Goal: Task Accomplishment & Management: Check status

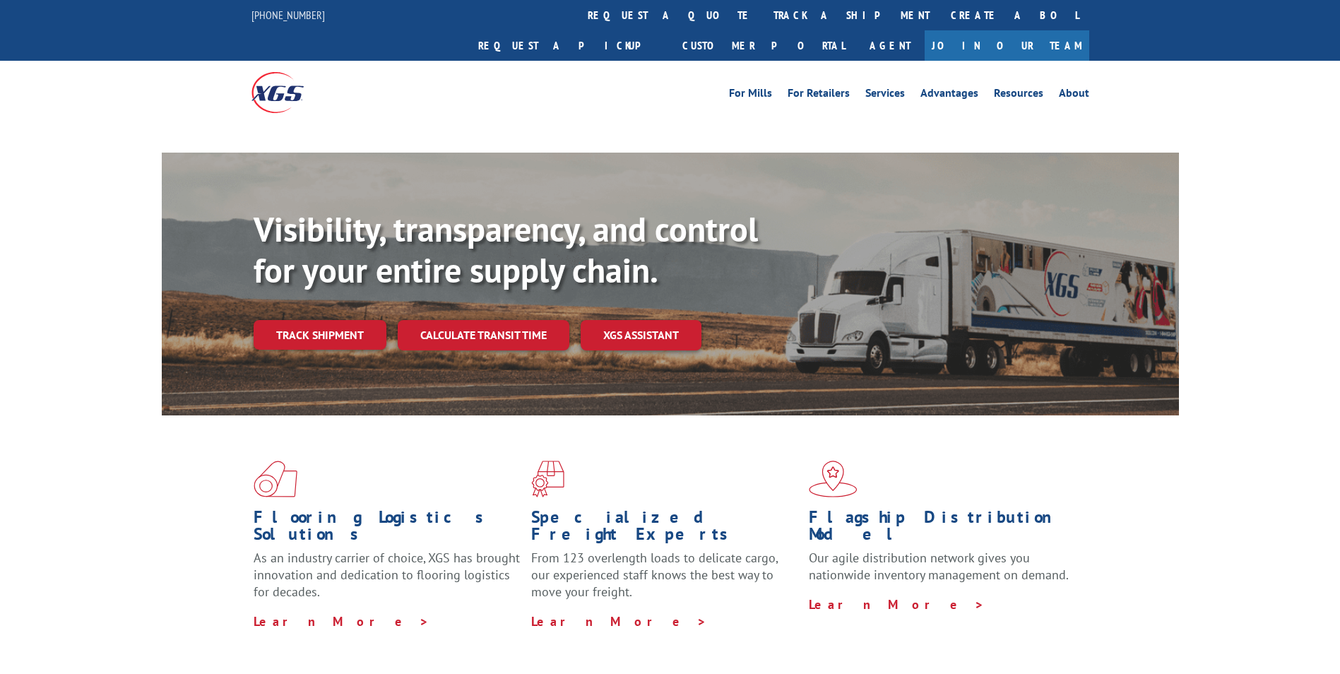
click at [314, 376] on div "Visibility, transparency, and control for your entire supply chain. Track shipm…" at bounding box center [716, 307] width 925 height 197
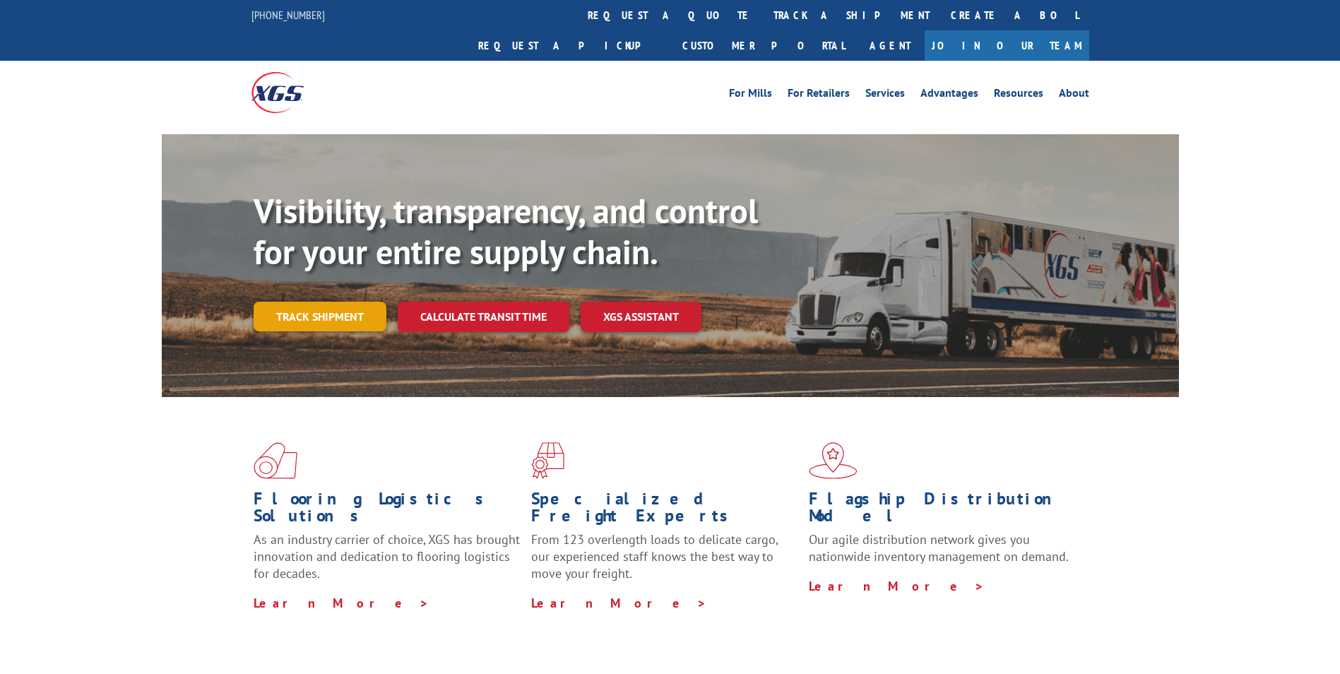
click at [338, 302] on link "Track shipment" at bounding box center [320, 317] width 133 height 30
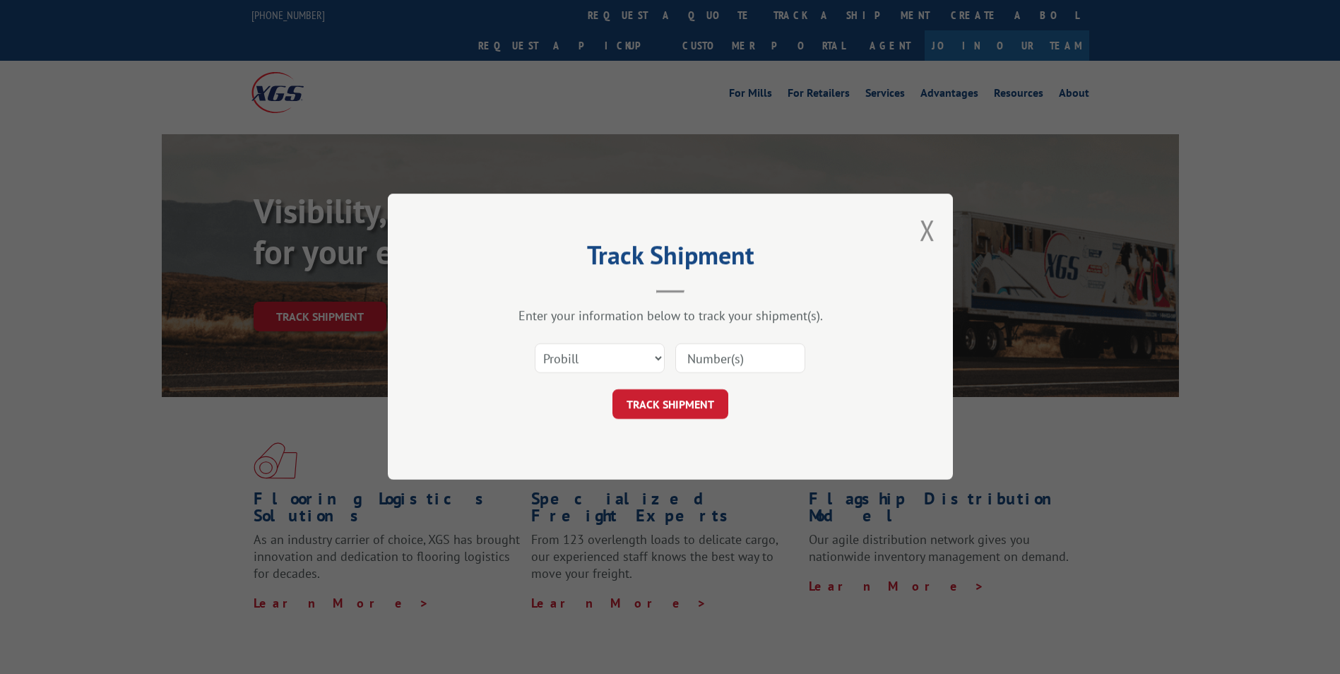
click at [744, 363] on input at bounding box center [740, 359] width 130 height 30
paste input "16137881"
type input "16137881"
click at [700, 404] on button "TRACK SHIPMENT" at bounding box center [670, 405] width 116 height 30
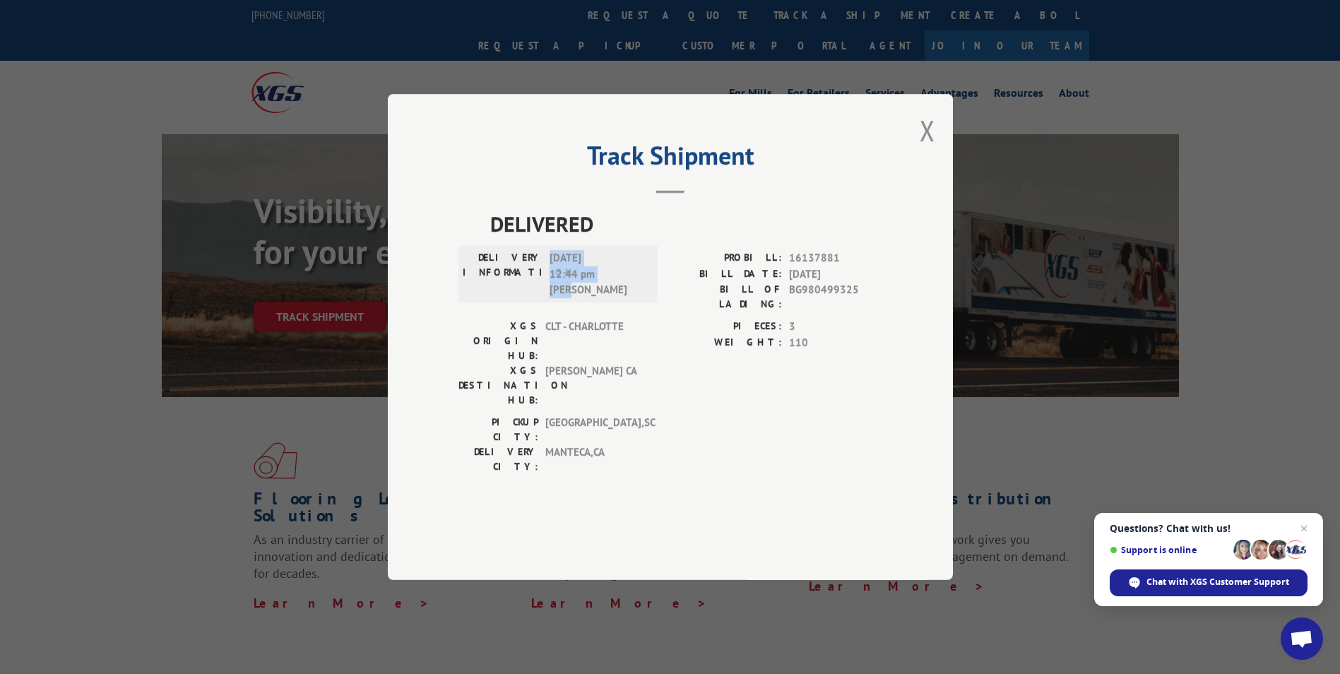
drag, startPoint x: 554, startPoint y: 297, endPoint x: 601, endPoint y: 337, distance: 61.6
click at [601, 298] on div "DELIVERY INFORMATION: [DATE] 12:44 pm [PERSON_NAME]" at bounding box center [558, 274] width 191 height 48
drag, startPoint x: 601, startPoint y: 337, endPoint x: 603, endPoint y: 388, distance: 50.9
click at [603, 388] on span "[PERSON_NAME] CA" at bounding box center [592, 385] width 95 height 44
drag, startPoint x: 790, startPoint y: 300, endPoint x: 843, endPoint y: 299, distance: 52.3
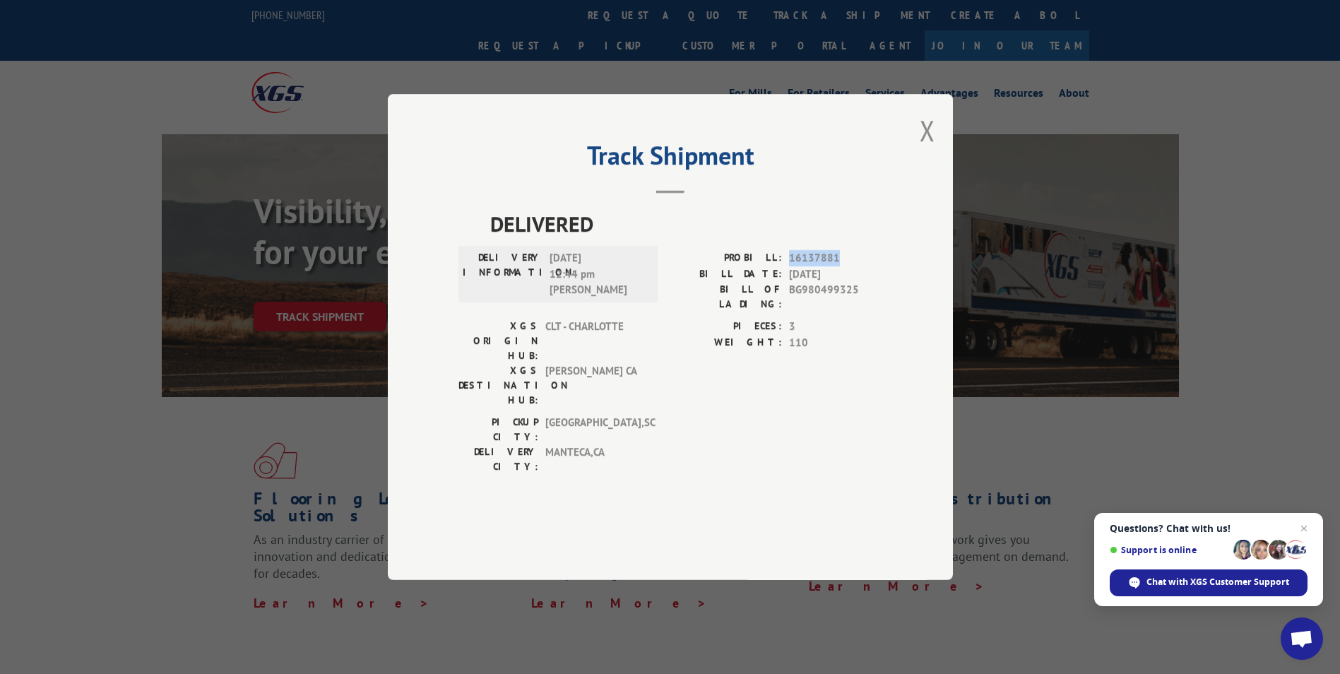
click at [843, 266] on span "16137881" at bounding box center [835, 258] width 93 height 16
drag, startPoint x: 843, startPoint y: 299, endPoint x: 808, endPoint y: 259, distance: 52.6
click at [808, 239] on span "DELIVERED" at bounding box center [686, 224] width 392 height 32
click at [933, 149] on button "Close modal" at bounding box center [928, 130] width 16 height 37
